Goal: Check status

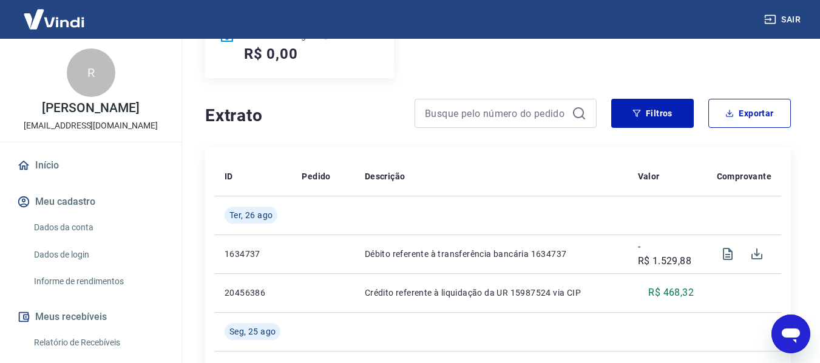
scroll to position [364, 0]
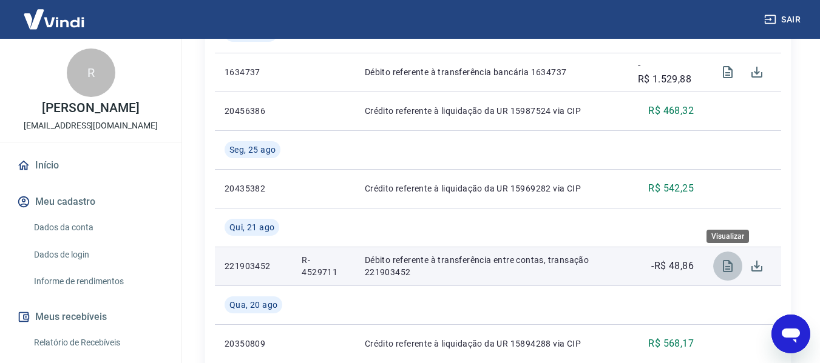
click at [724, 266] on icon "Visualizar" at bounding box center [728, 266] width 10 height 12
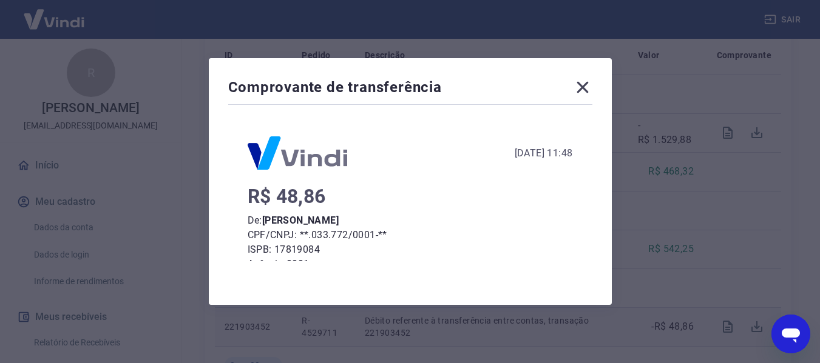
scroll to position [170, 0]
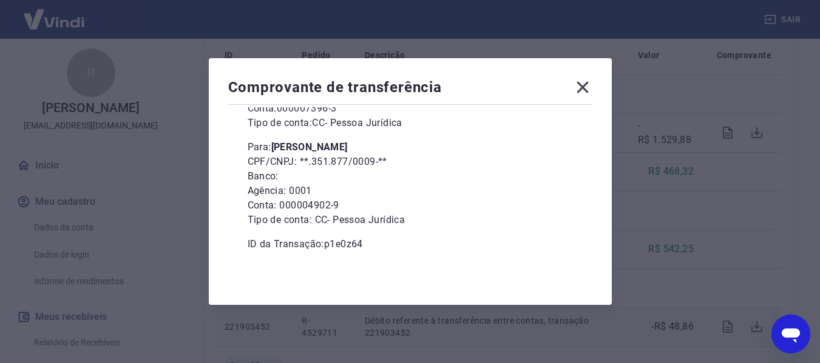
drag, startPoint x: 403, startPoint y: 146, endPoint x: 279, endPoint y: 144, distance: 123.8
click at [279, 144] on p "Para: [PERSON_NAME]" at bounding box center [410, 147] width 325 height 15
copy b "[PERSON_NAME]"
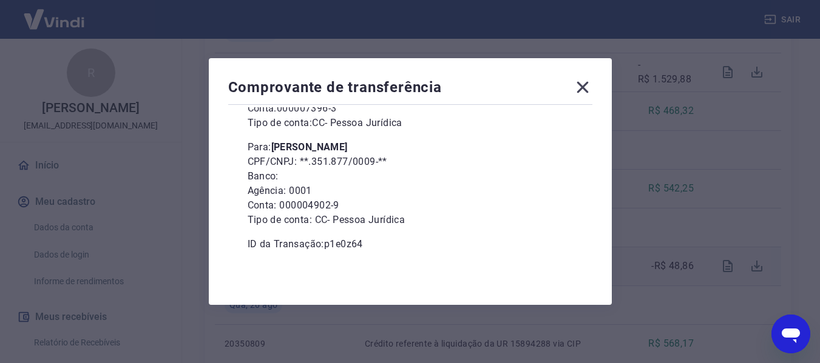
click at [587, 91] on icon at bounding box center [582, 87] width 19 height 19
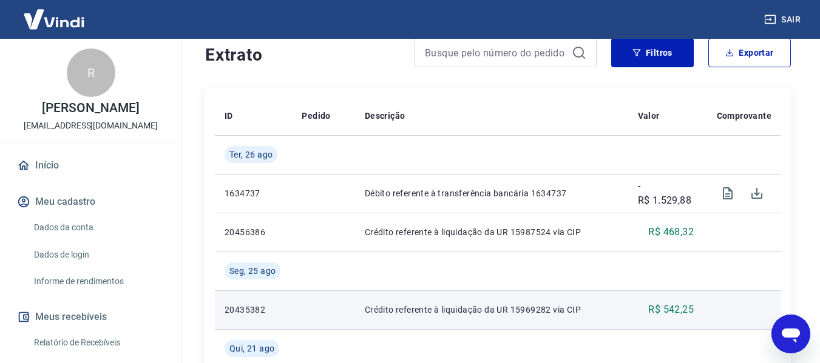
scroll to position [425, 0]
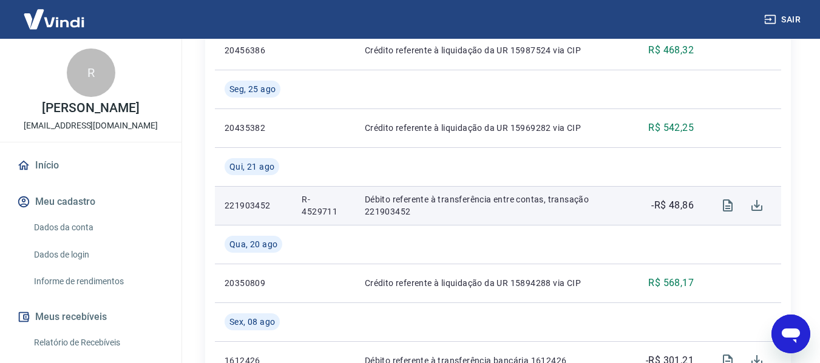
click at [306, 211] on p "R-4529711" at bounding box center [323, 206] width 43 height 24
click at [306, 209] on p "R-4529711" at bounding box center [323, 206] width 43 height 24
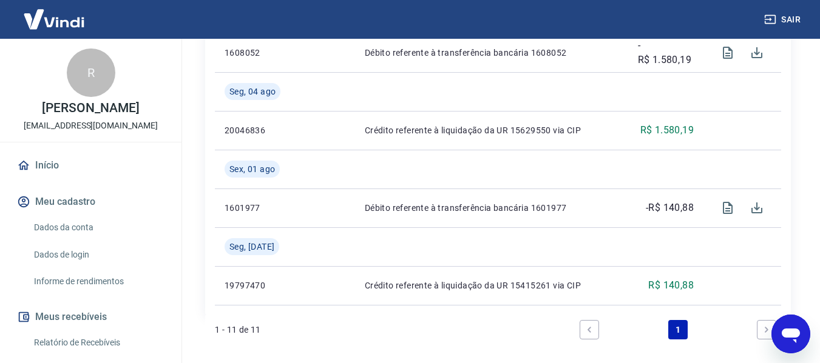
scroll to position [907, 0]
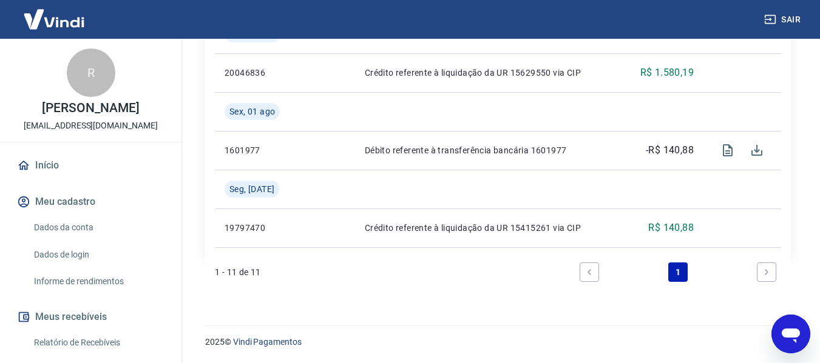
click at [763, 271] on icon "Next page" at bounding box center [766, 272] width 8 height 8
